Goal: Information Seeking & Learning: Learn about a topic

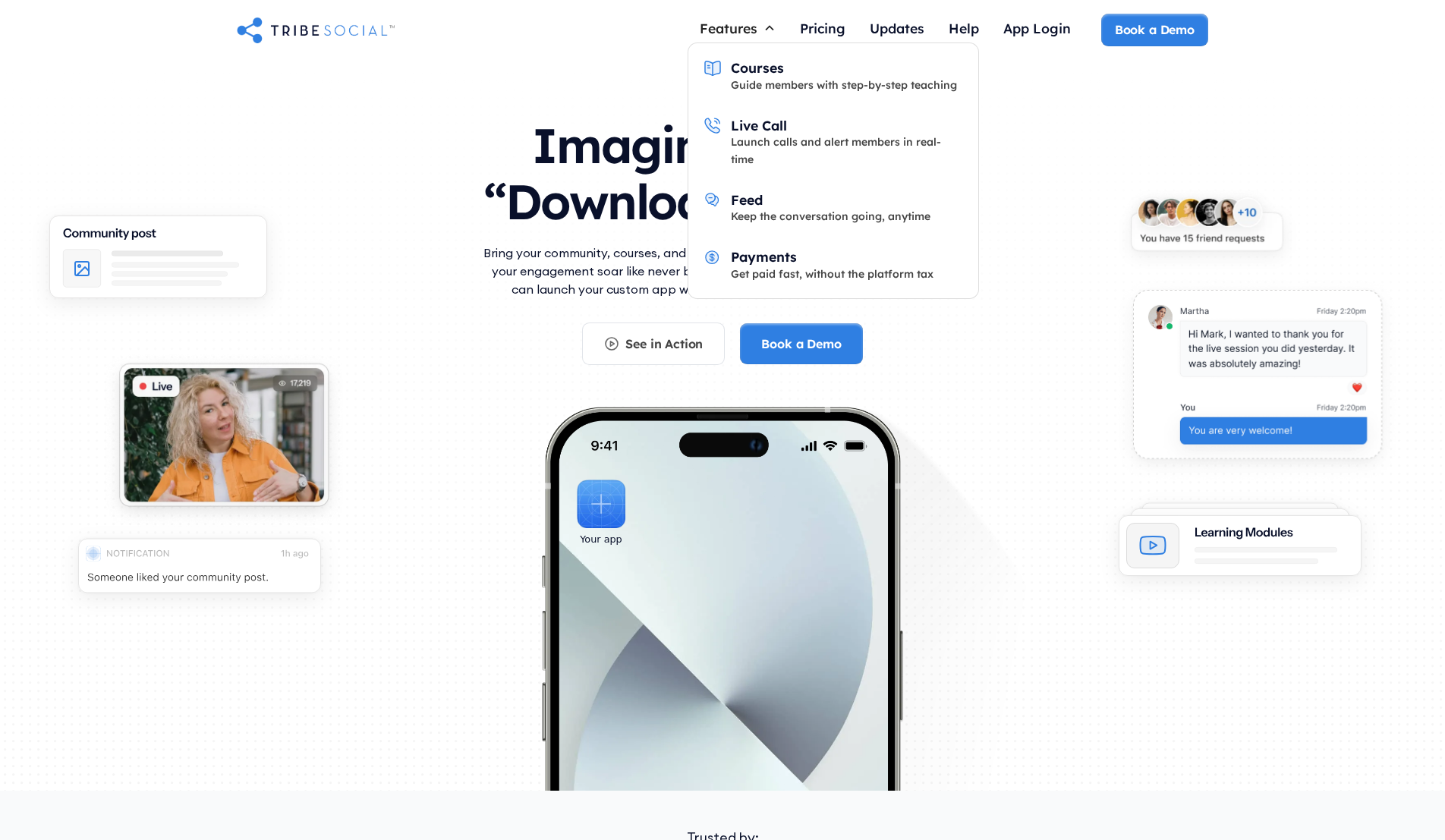
click at [769, 32] on icon at bounding box center [769, 28] width 12 height 12
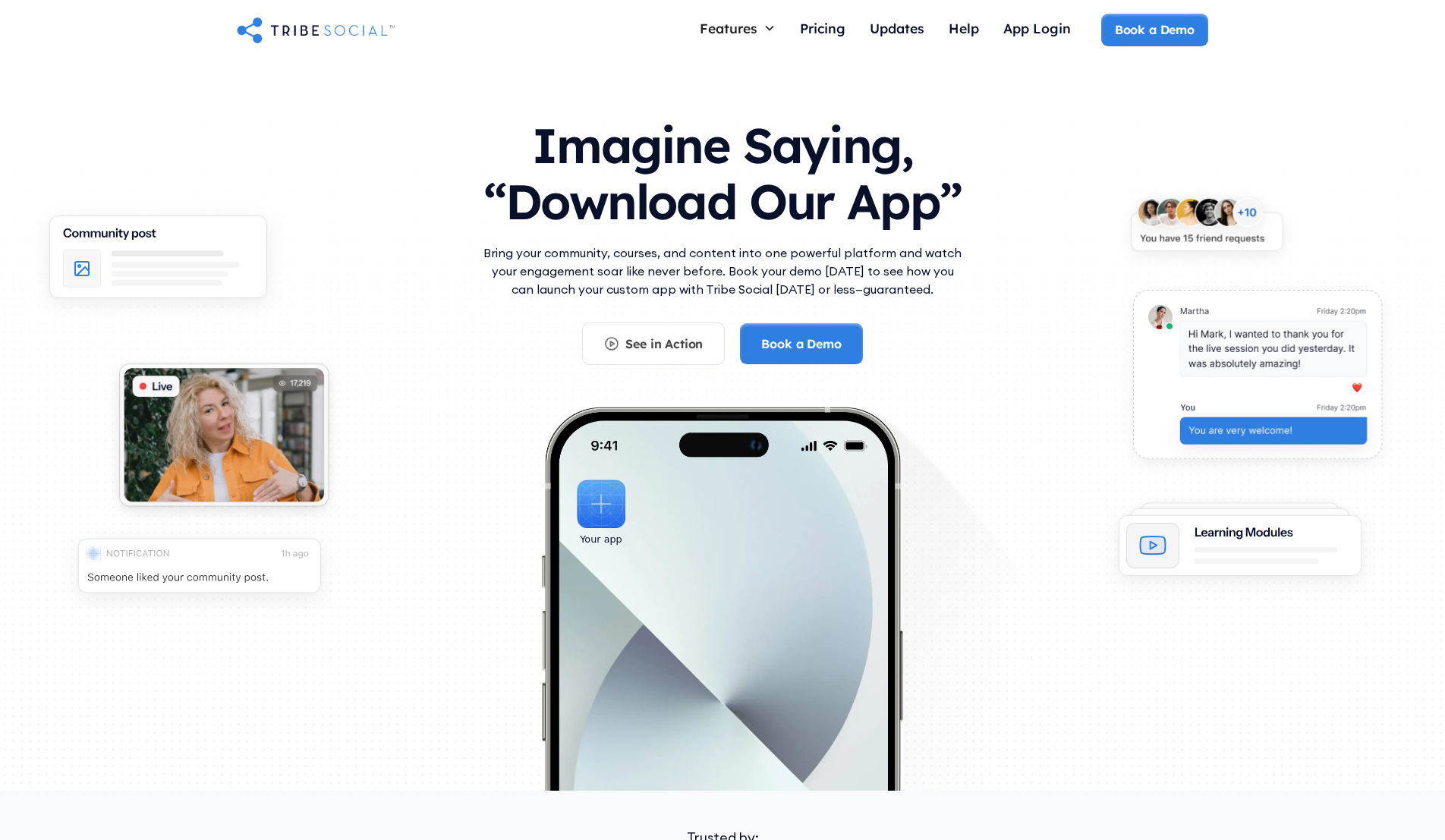
click at [769, 32] on icon at bounding box center [769, 28] width 12 height 12
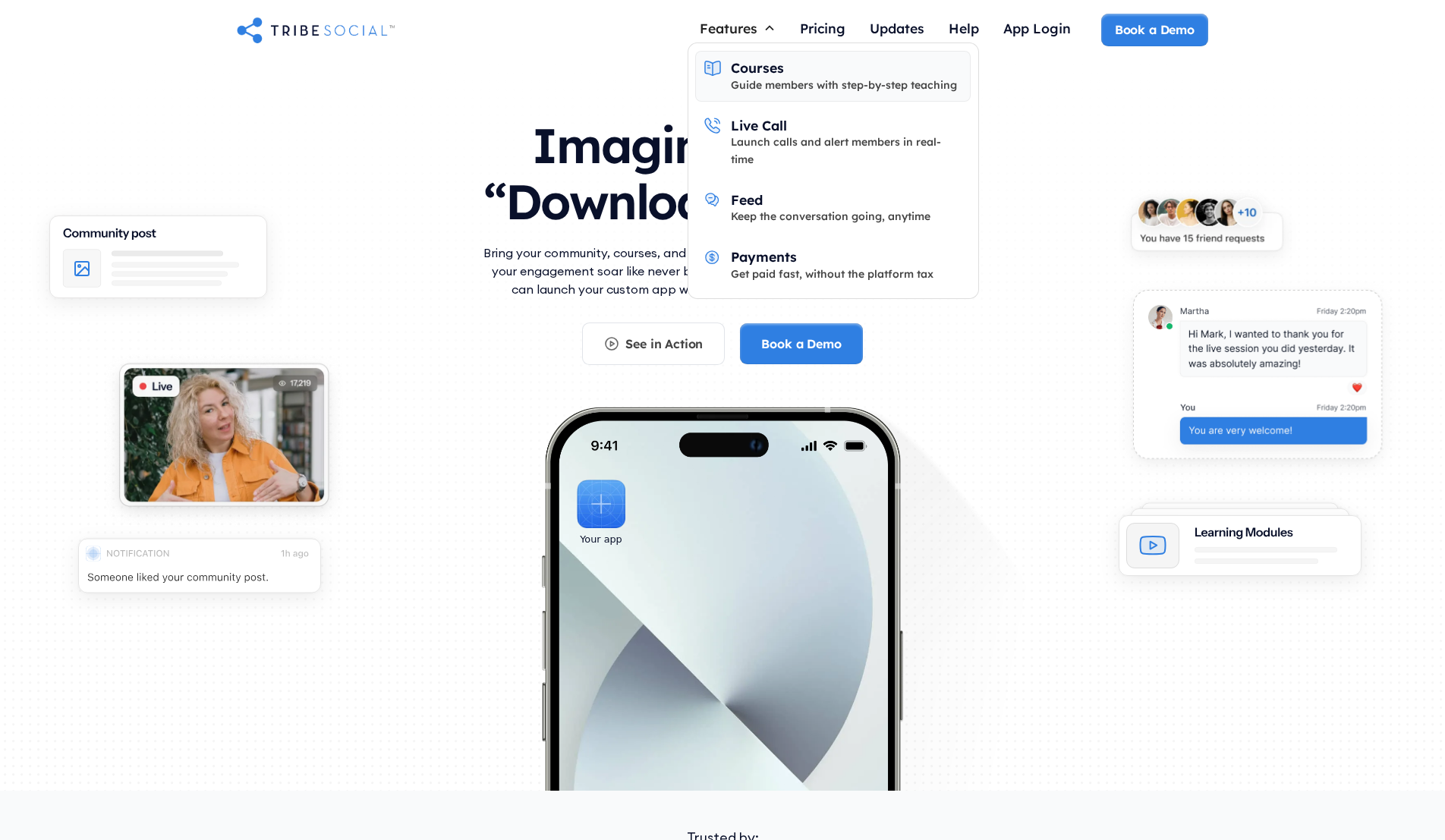
click at [776, 72] on div "Courses" at bounding box center [757, 67] width 53 height 17
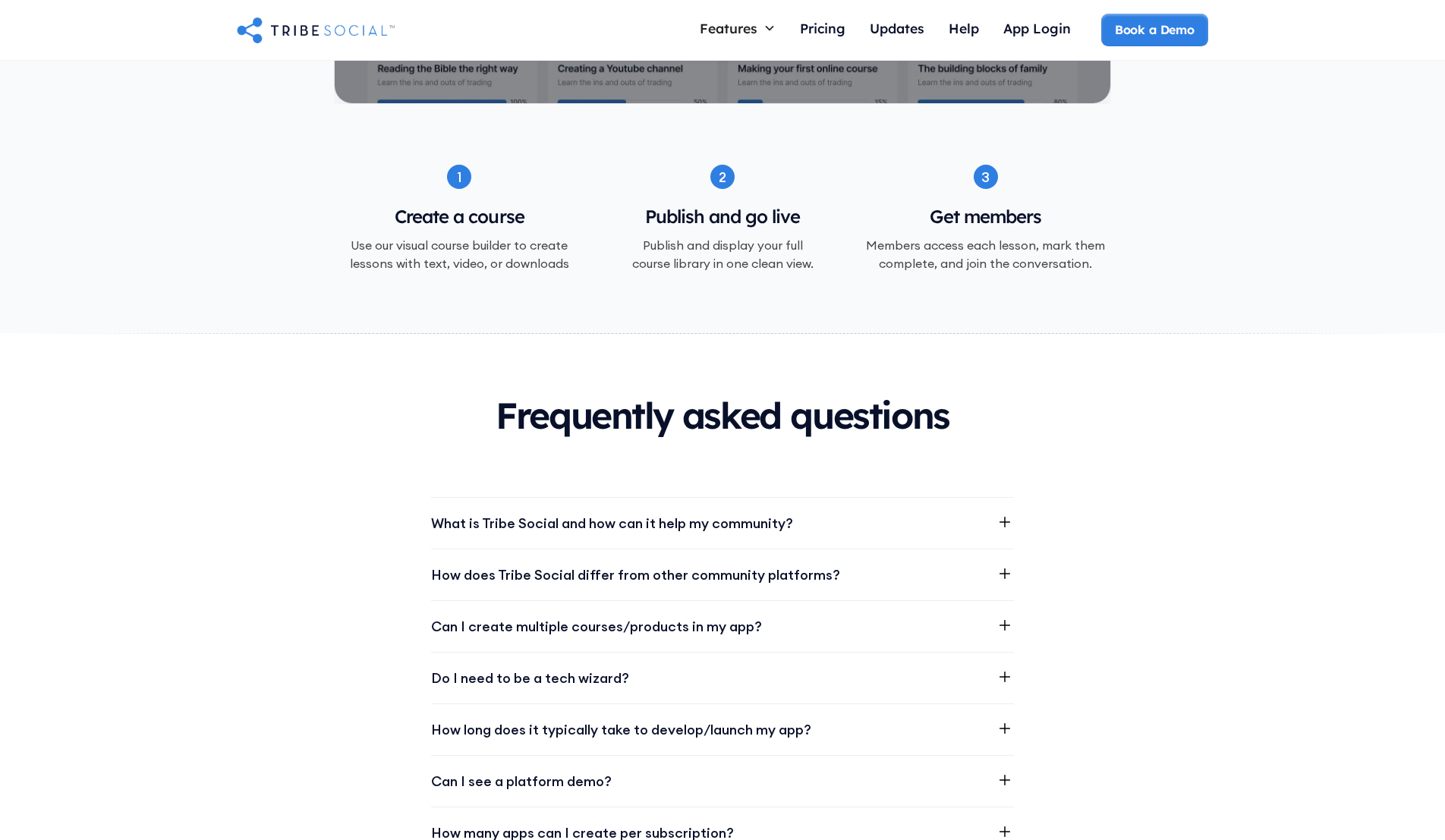
scroll to position [1688, 0]
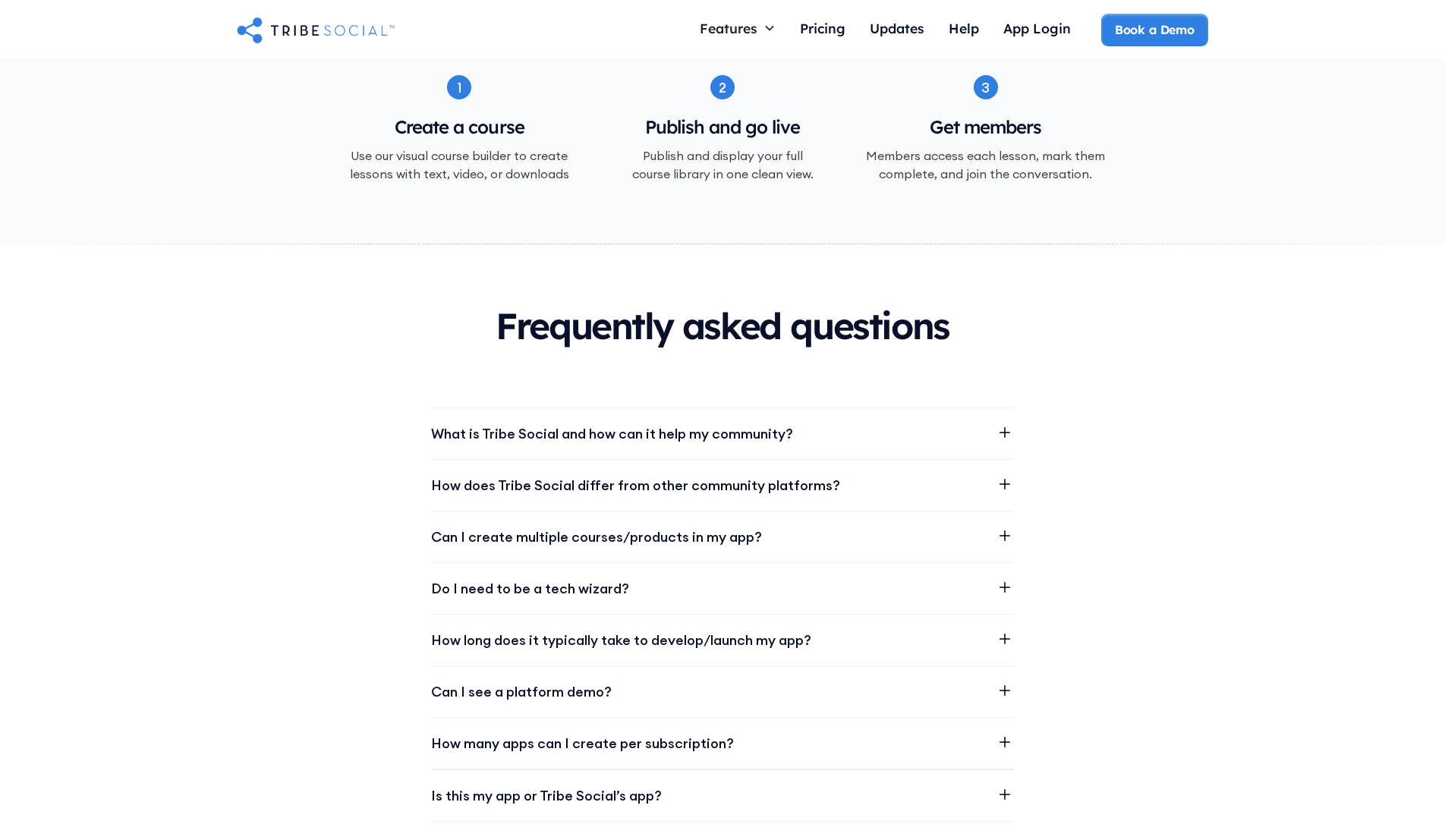
click at [655, 474] on div "How does Tribe Social differ from other community platforms?" at bounding box center [635, 484] width 409 height 20
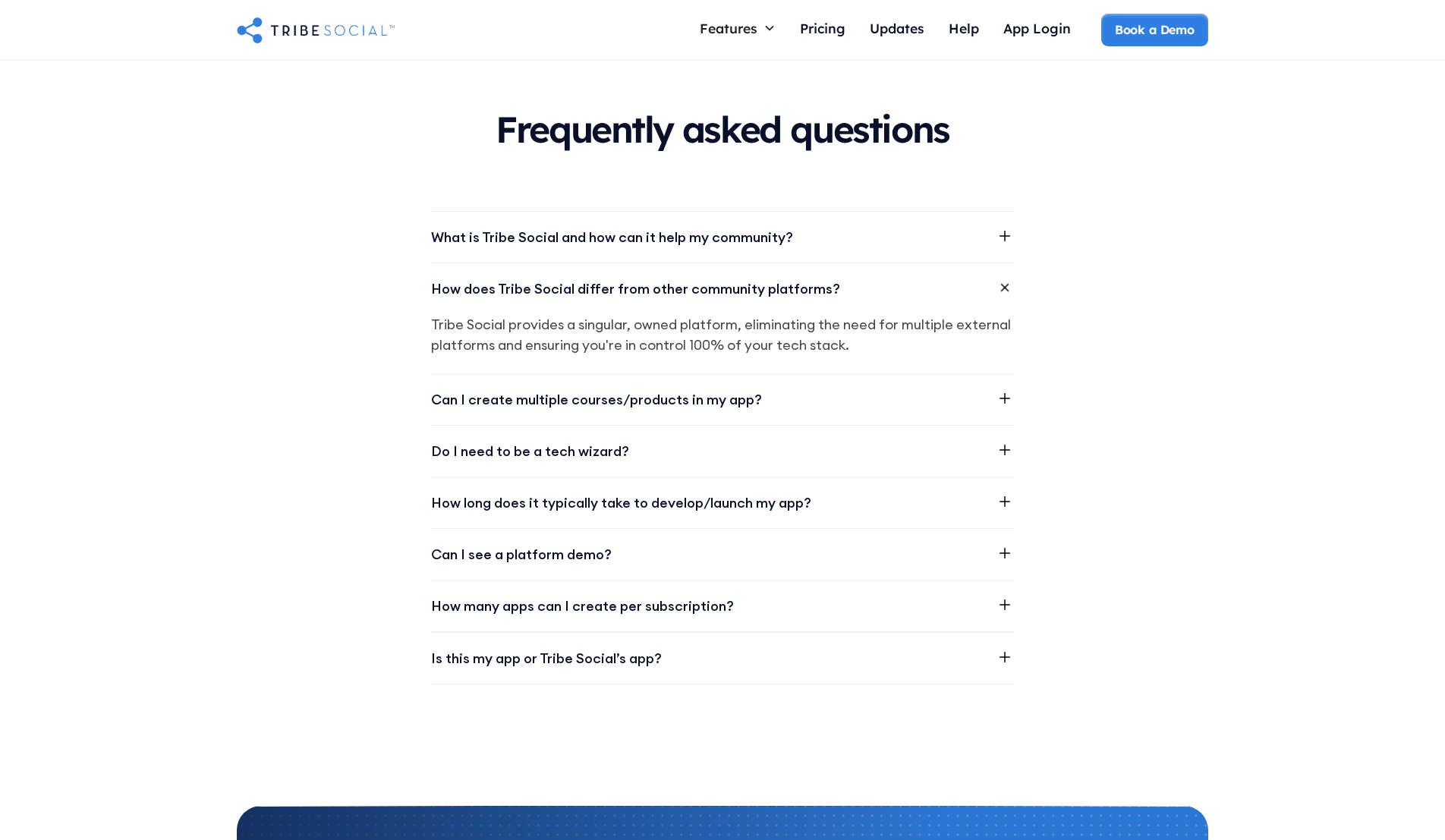
scroll to position [1887, 0]
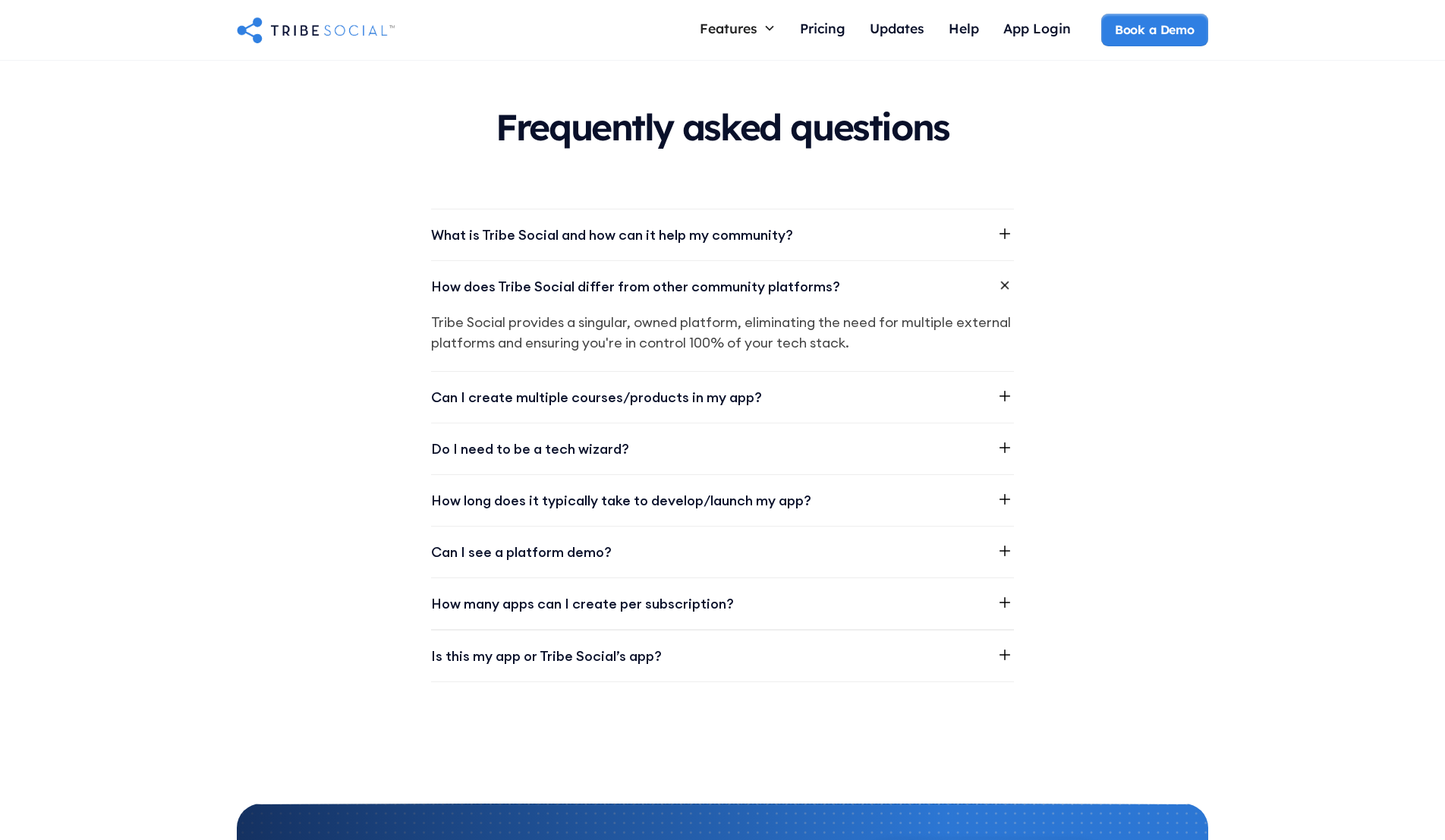
click at [553, 387] on div "Can I create multiple courses/products in my app?" at bounding box center [596, 396] width 331 height 20
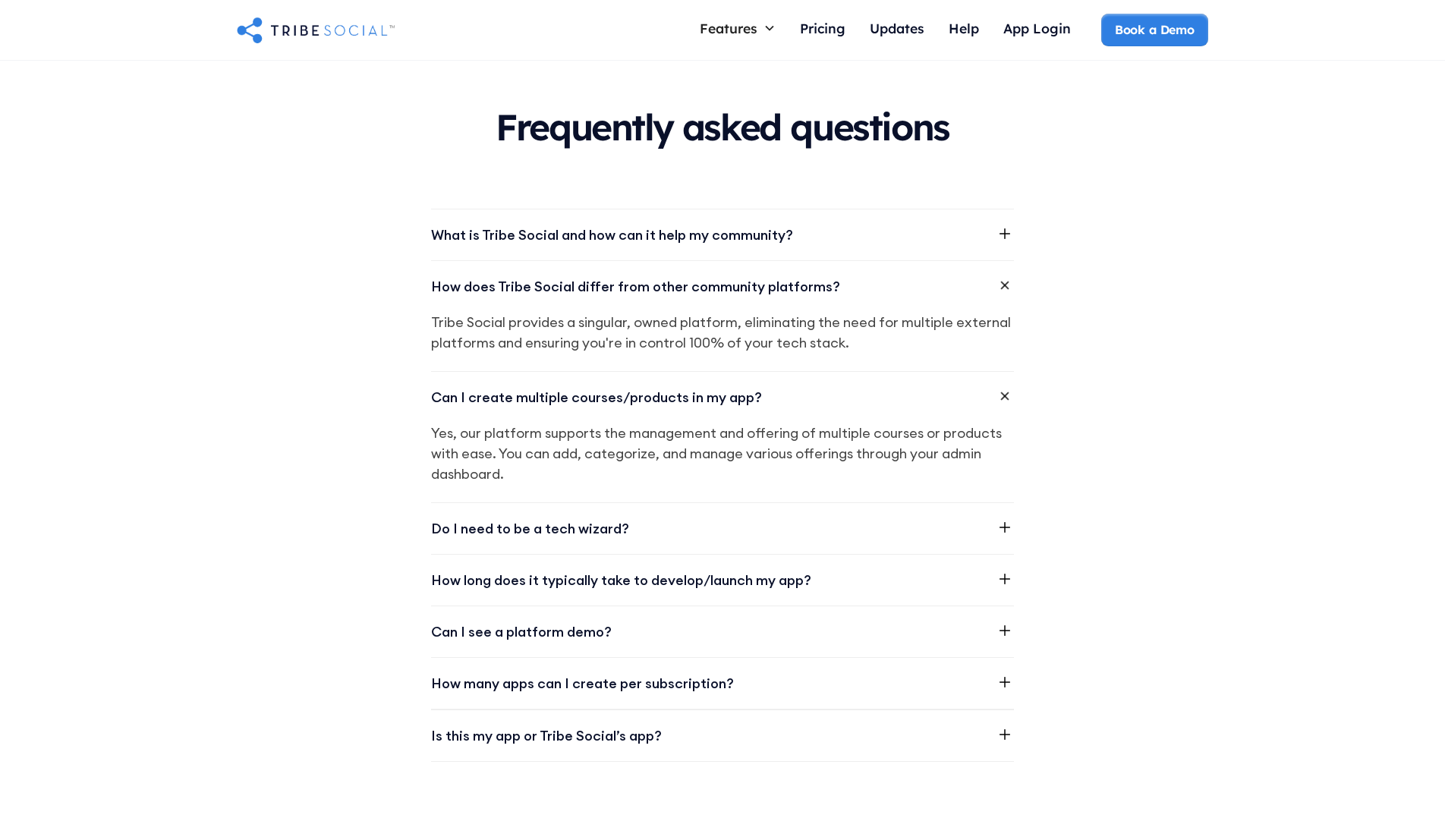
click at [560, 569] on div "How long does it typically take to develop/launch my app?" at bounding box center [621, 579] width 380 height 20
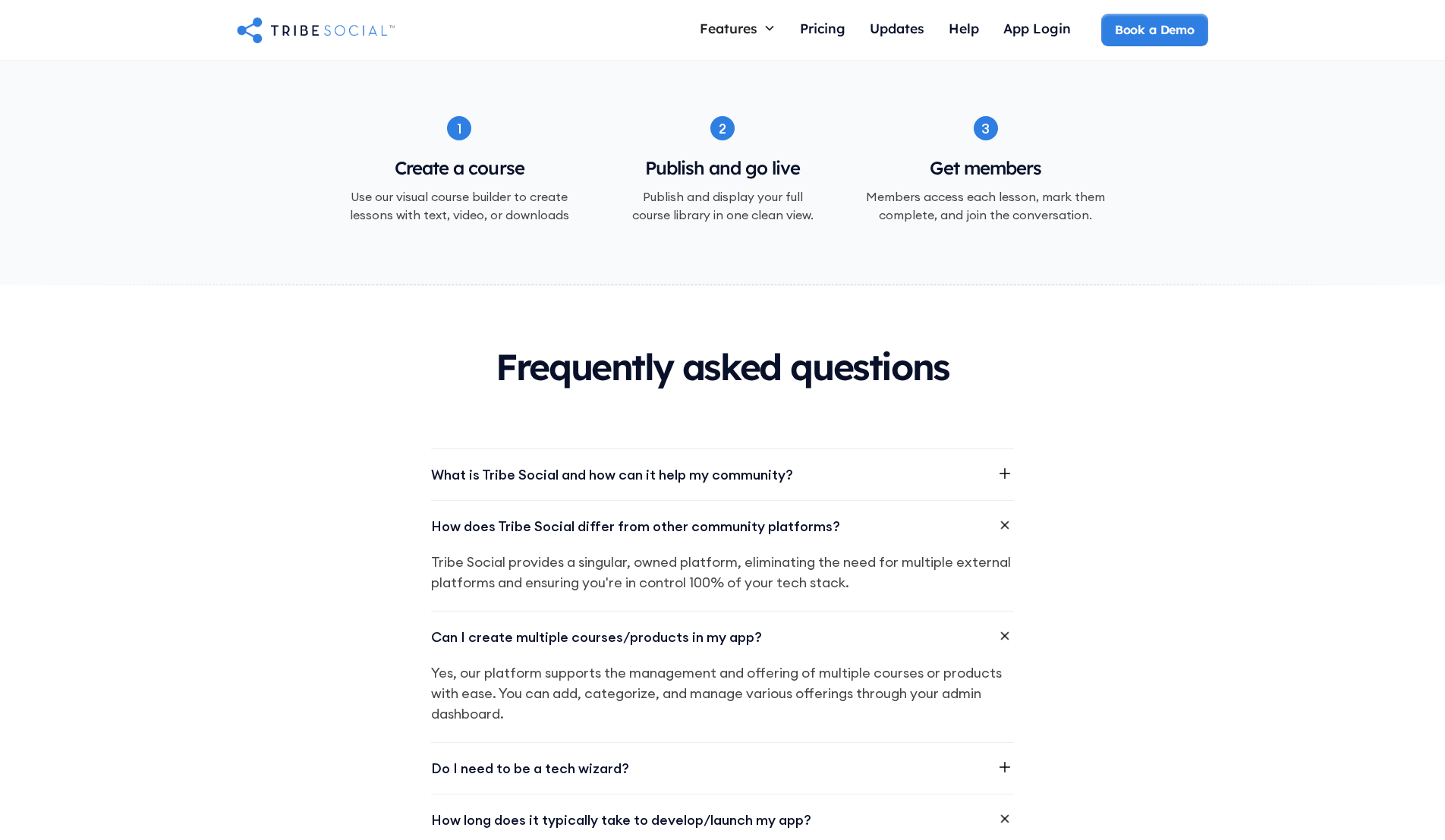
scroll to position [1429, 0]
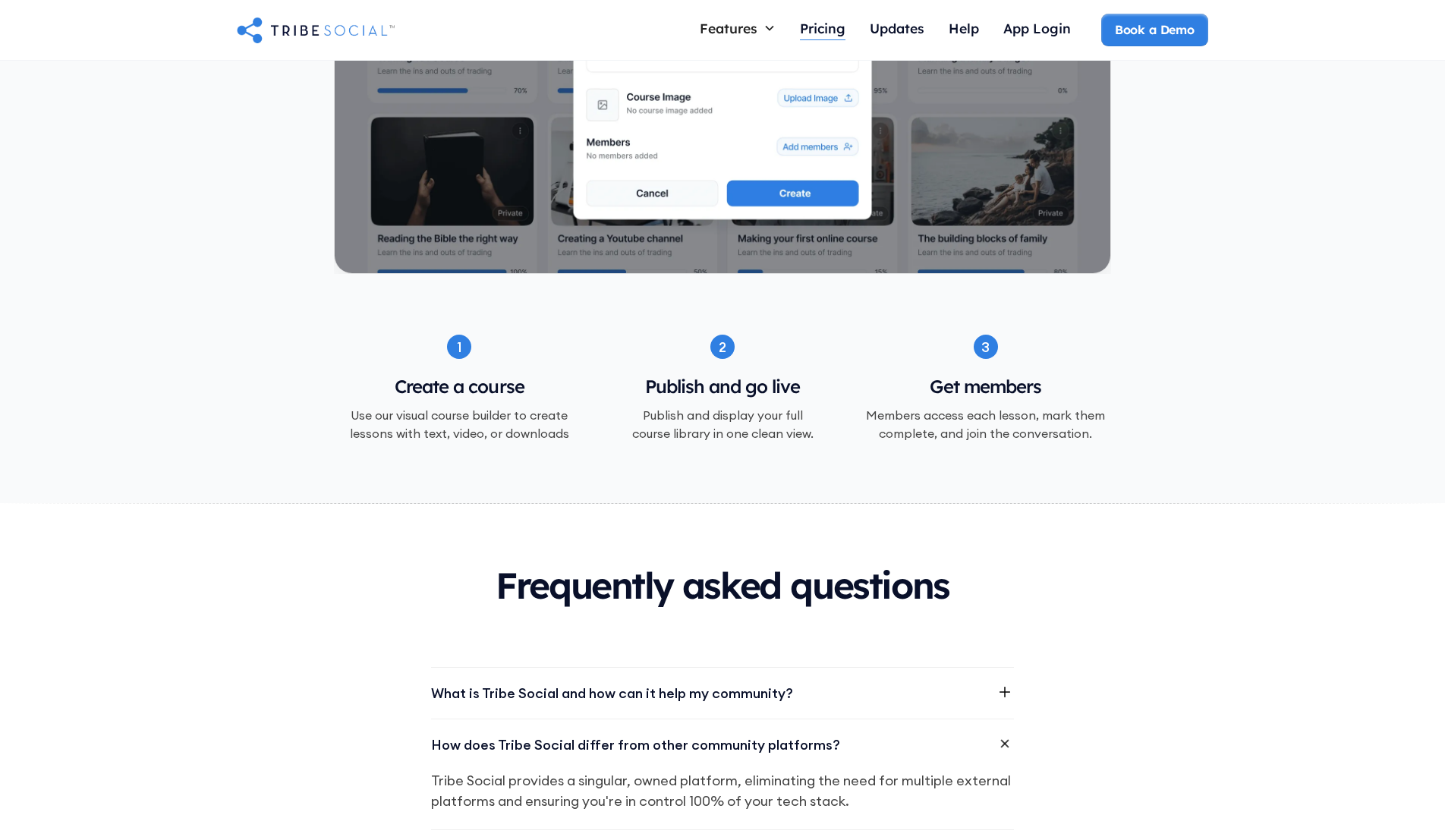
click at [818, 28] on div "Pricing" at bounding box center [822, 28] width 46 height 17
